Goal: Navigation & Orientation: Find specific page/section

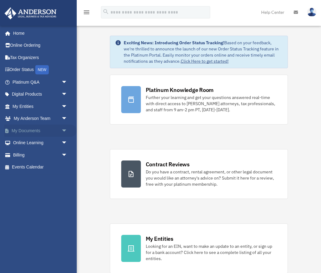
click at [63, 130] on span "arrow_drop_down" at bounding box center [67, 130] width 12 height 13
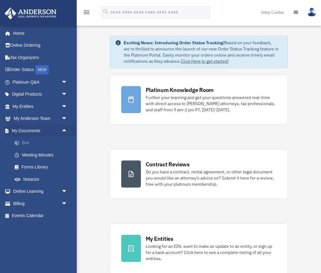
click at [26, 139] on link "Box" at bounding box center [43, 143] width 68 height 12
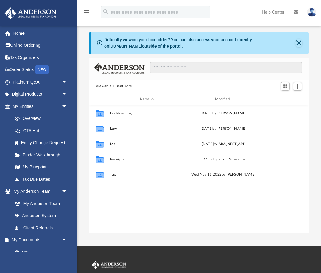
scroll to position [140, 220]
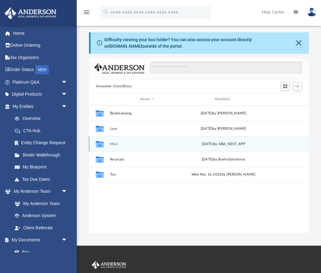
click at [115, 144] on button "Mail" at bounding box center [147, 144] width 74 height 4
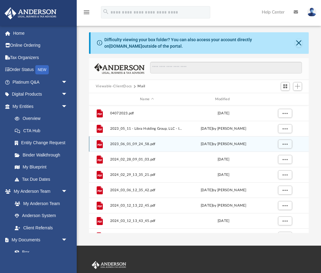
click at [117, 144] on span "2023_06_01_09_24_58.pdf" at bounding box center [147, 144] width 74 height 4
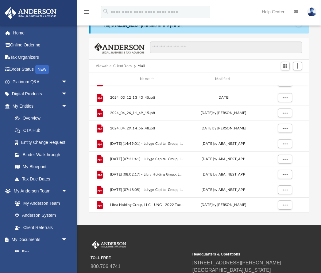
scroll to position [20, 0]
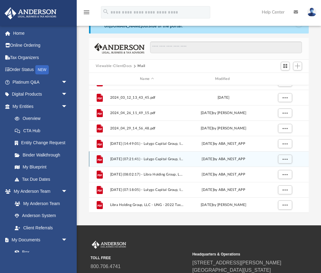
click at [238, 159] on div "Mon Mar 3 2025 by ABA_NEST_APP" at bounding box center [224, 159] width 74 height 6
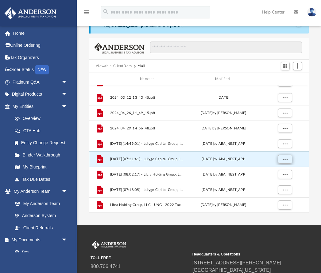
click at [284, 159] on span "More options" at bounding box center [285, 158] width 5 height 3
click at [278, 171] on li "Preview" at bounding box center [280, 171] width 18 height 6
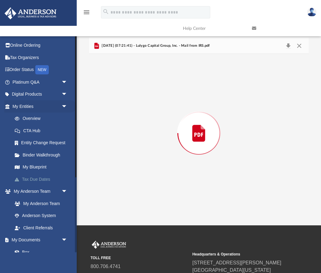
click at [43, 179] on link "Tax Due Dates" at bounding box center [43, 179] width 68 height 12
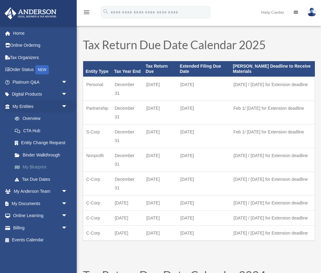
click at [40, 165] on link "My Blueprint" at bounding box center [43, 167] width 68 height 12
click at [42, 165] on link "My Blueprint" at bounding box center [43, 167] width 68 height 12
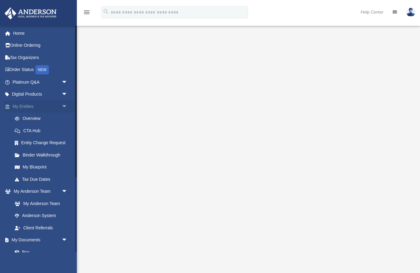
click at [63, 105] on span "arrow_drop_down" at bounding box center [67, 106] width 12 height 13
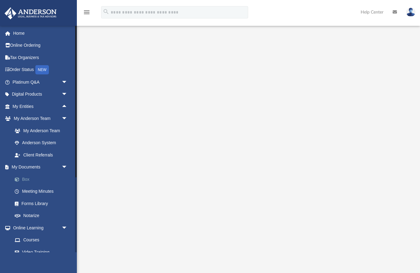
click at [25, 179] on link "Box" at bounding box center [43, 179] width 68 height 12
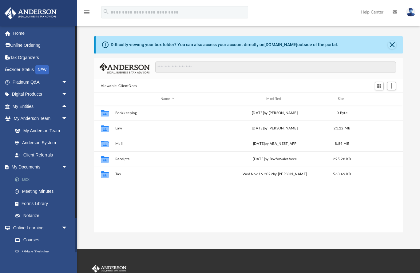
scroll to position [140, 309]
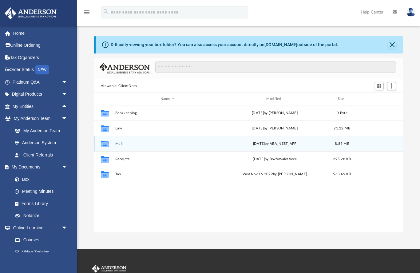
click at [261, 144] on div "Tue Apr 29 2025 by ABA_NEST_APP" at bounding box center [274, 144] width 104 height 6
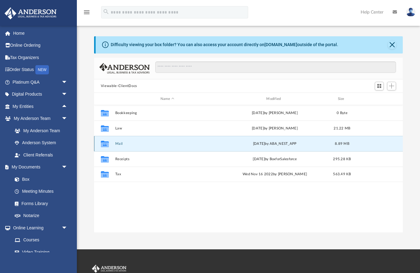
click at [321, 145] on span "8.89 MB" at bounding box center [342, 143] width 14 height 3
click at [107, 143] on icon "grid" at bounding box center [105, 144] width 8 height 5
click at [119, 142] on button "Mail" at bounding box center [167, 144] width 104 height 4
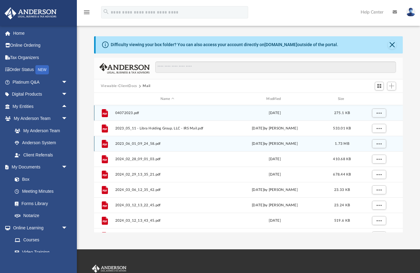
scroll to position [0, 0]
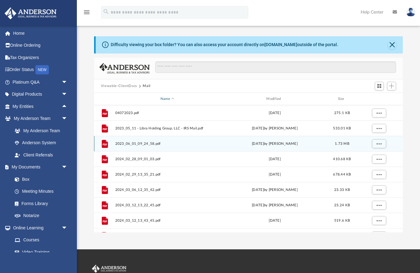
click at [171, 100] on div "Name" at bounding box center [167, 99] width 105 height 6
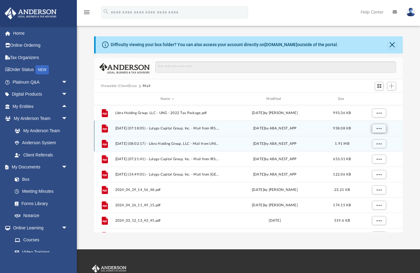
click at [321, 128] on span "More options" at bounding box center [378, 128] width 5 height 3
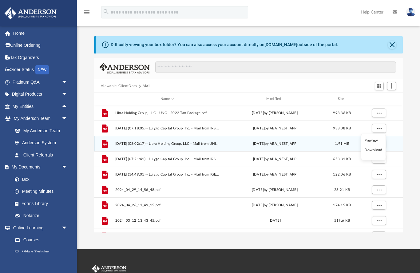
click at [321, 142] on li "Preview" at bounding box center [373, 140] width 18 height 6
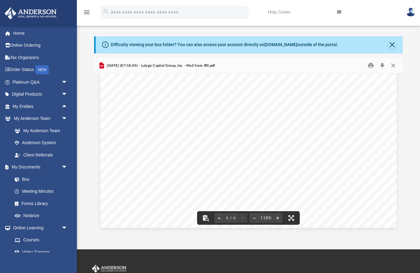
scroll to position [2192, 0]
